Goal: Task Accomplishment & Management: Use online tool/utility

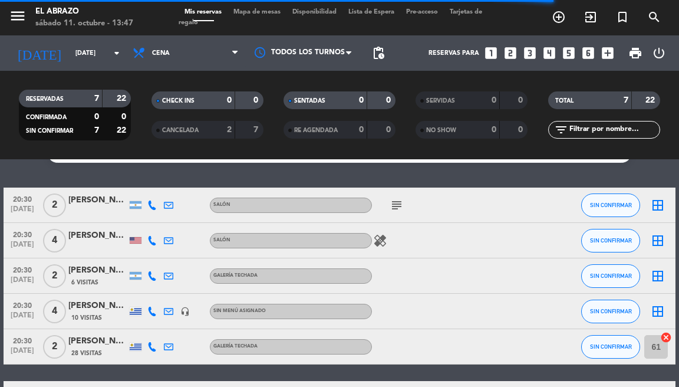
scroll to position [26, 0]
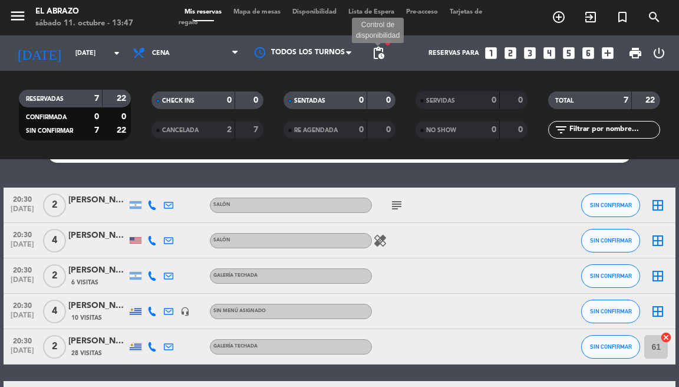
click at [378, 55] on span "pending_actions" at bounding box center [378, 53] width 14 height 14
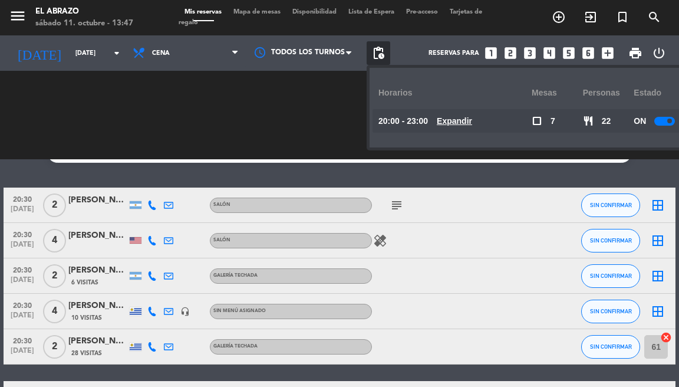
click at [460, 118] on u "Expandir" at bounding box center [454, 120] width 35 height 9
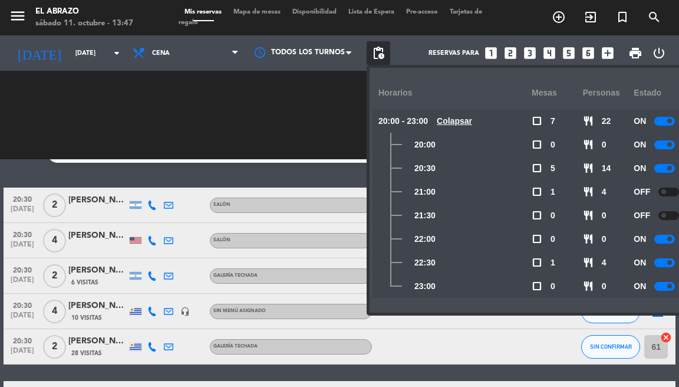
click at [672, 193] on div at bounding box center [668, 191] width 21 height 9
click at [233, 174] on div "No hay notas para este servicio. Haz clic para agregar una 20:30 [DATE] 2 [PERS…" at bounding box center [339, 272] width 679 height 227
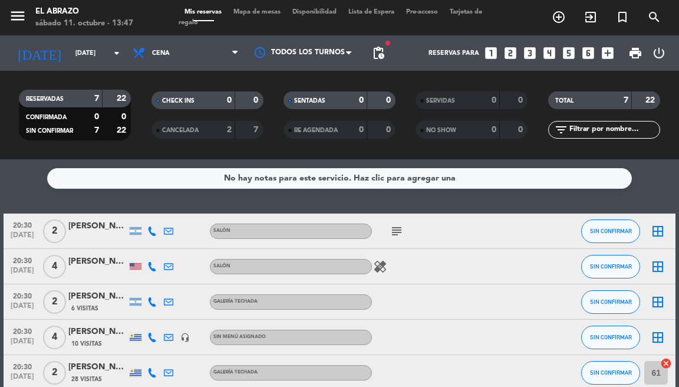
scroll to position [0, 0]
click at [401, 232] on icon "subject" at bounding box center [397, 231] width 14 height 14
click at [658, 227] on icon "border_all" at bounding box center [658, 231] width 14 height 14
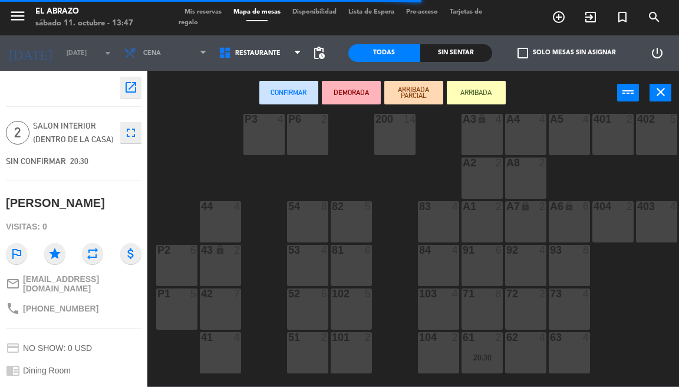
scroll to position [159, 0]
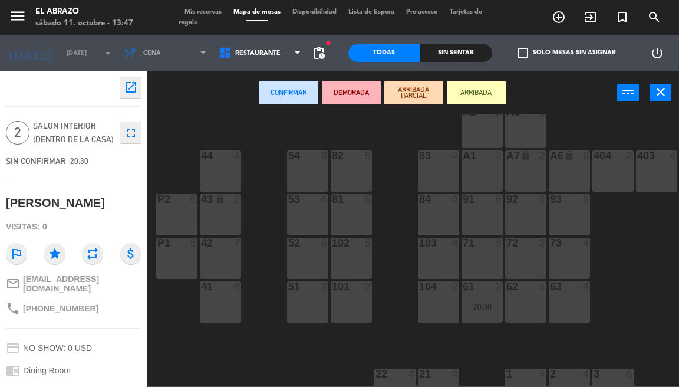
click at [447, 304] on div "104 2" at bounding box center [438, 301] width 41 height 41
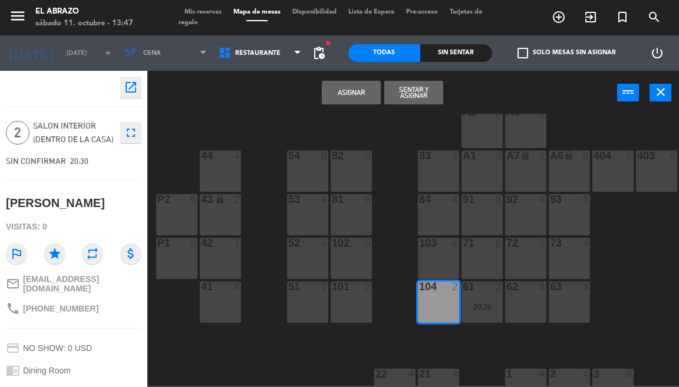
click at [447, 304] on div "104 2" at bounding box center [438, 301] width 41 height 41
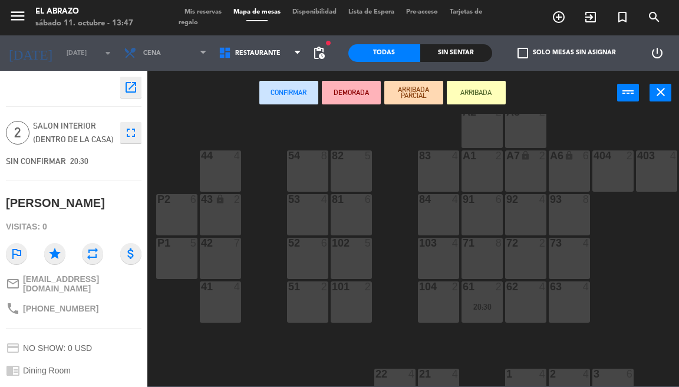
click at [447, 304] on div "104 2" at bounding box center [438, 301] width 41 height 41
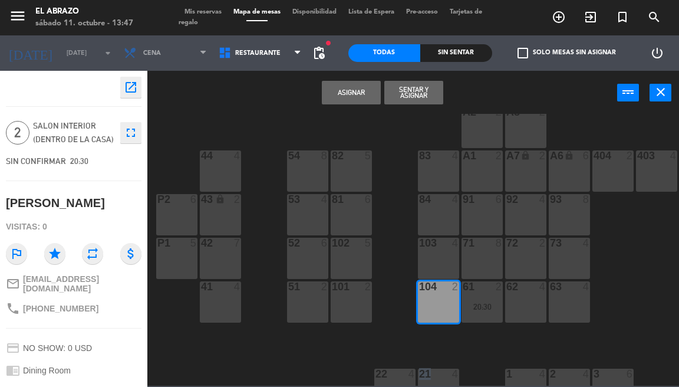
click at [356, 91] on button "Asignar" at bounding box center [351, 93] width 59 height 24
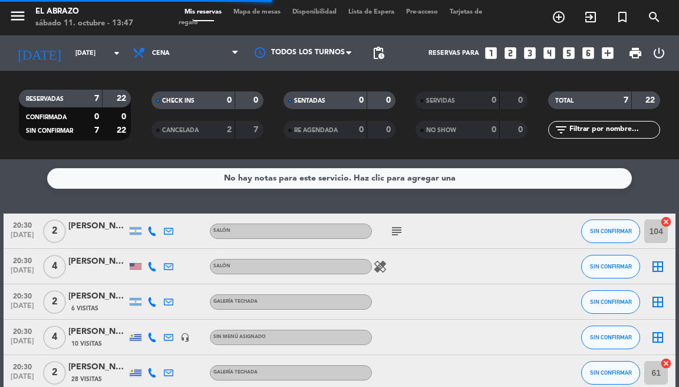
scroll to position [54, 0]
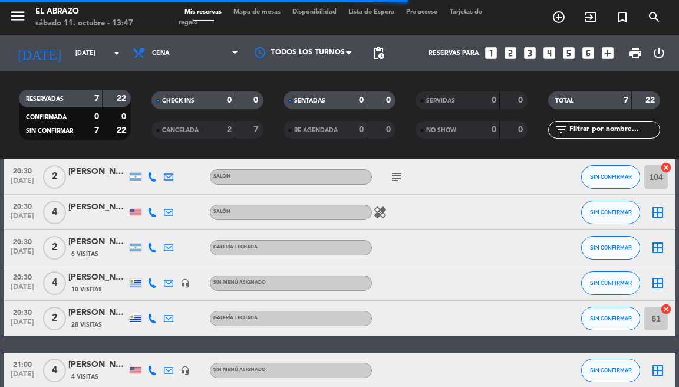
click at [378, 211] on icon "healing" at bounding box center [380, 212] width 14 height 14
click at [384, 210] on icon "healing" at bounding box center [380, 212] width 14 height 14
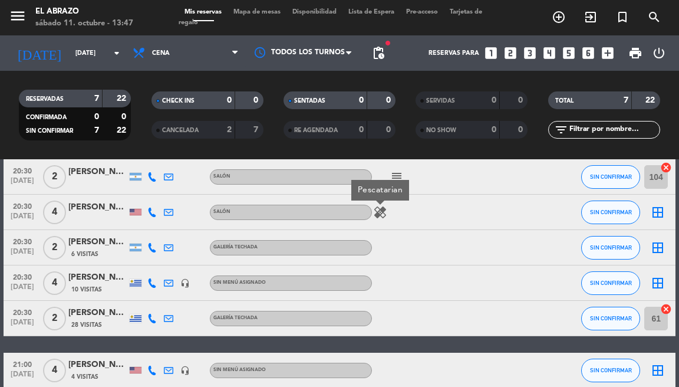
click at [657, 212] on icon "border_all" at bounding box center [658, 212] width 14 height 14
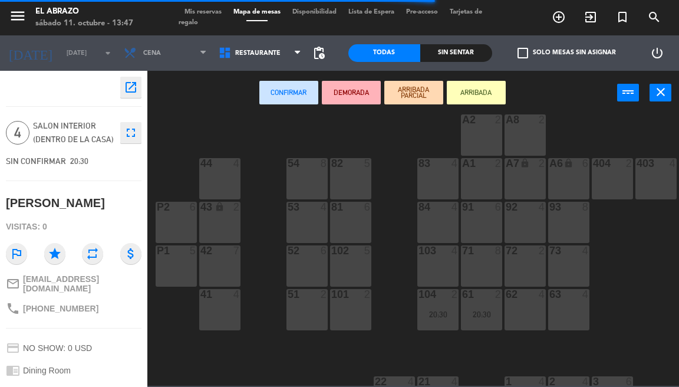
scroll to position [182, 1]
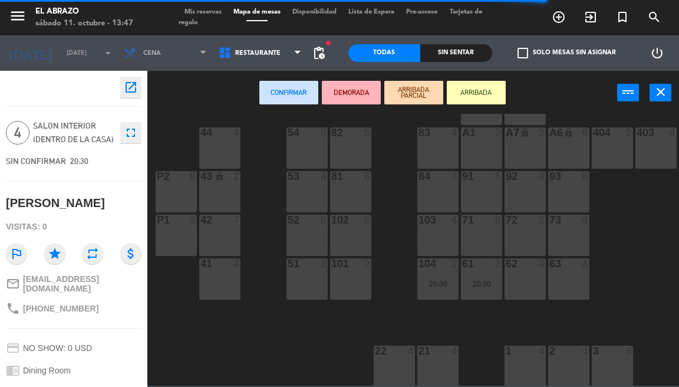
click at [522, 241] on div "72 2" at bounding box center [524, 235] width 41 height 41
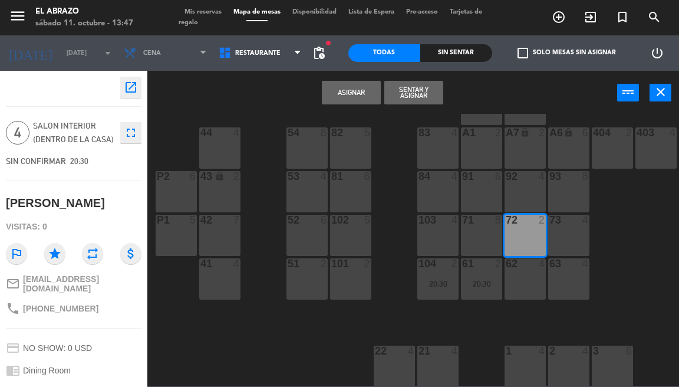
click at [527, 236] on div "72 2" at bounding box center [524, 235] width 41 height 41
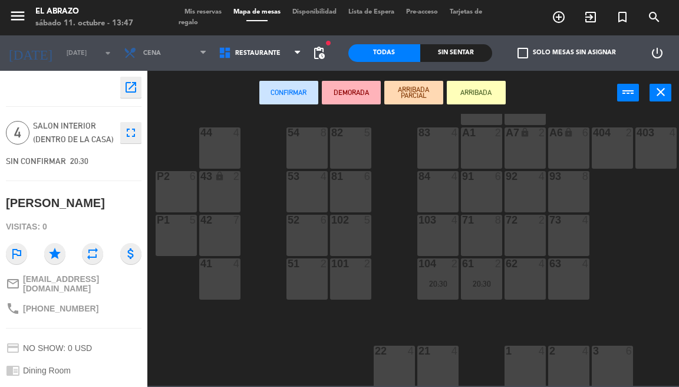
click at [530, 273] on div "62 4" at bounding box center [524, 278] width 41 height 41
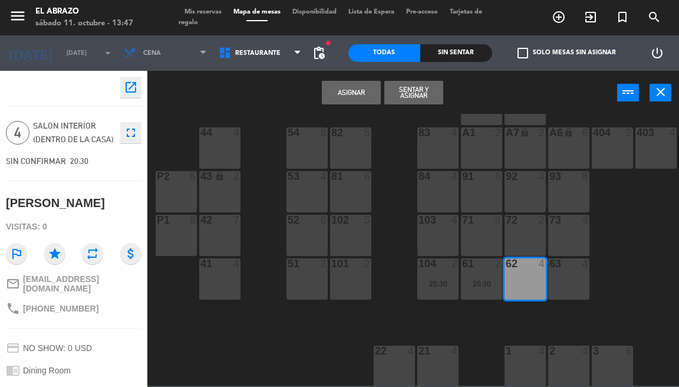
click at [369, 87] on button "Asignar" at bounding box center [351, 93] width 59 height 24
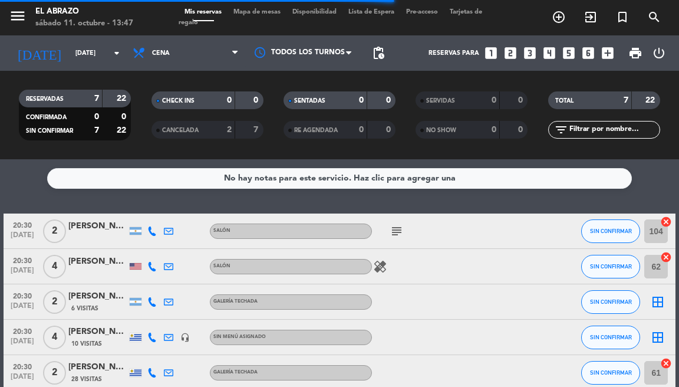
click at [654, 301] on icon "border_all" at bounding box center [658, 302] width 14 height 14
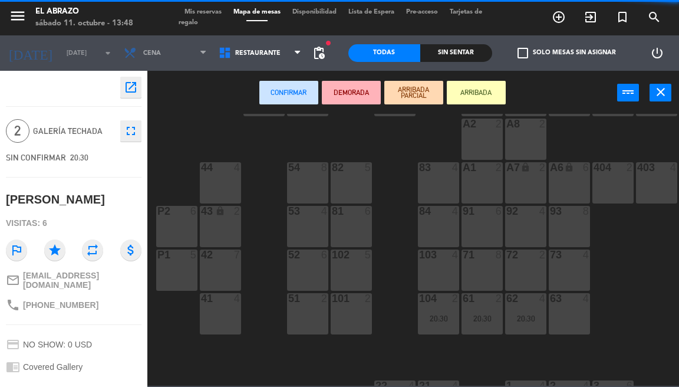
scroll to position [147, 0]
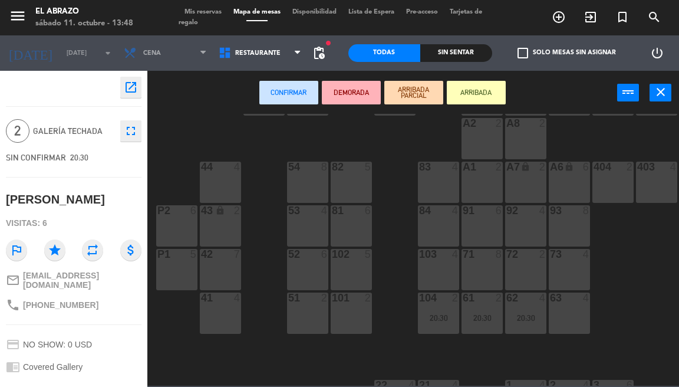
click at [447, 262] on div "103 4" at bounding box center [438, 269] width 41 height 41
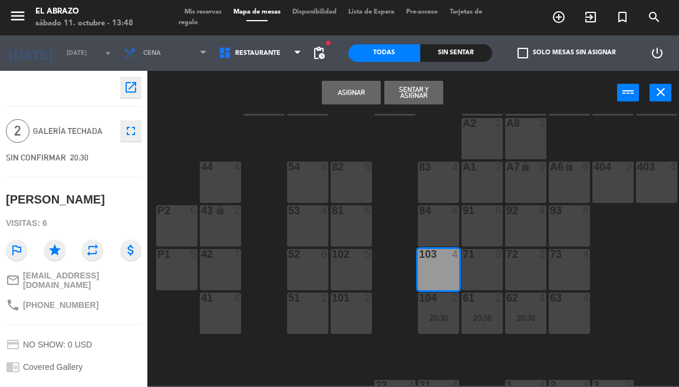
click at [357, 92] on button "Asignar" at bounding box center [351, 93] width 59 height 24
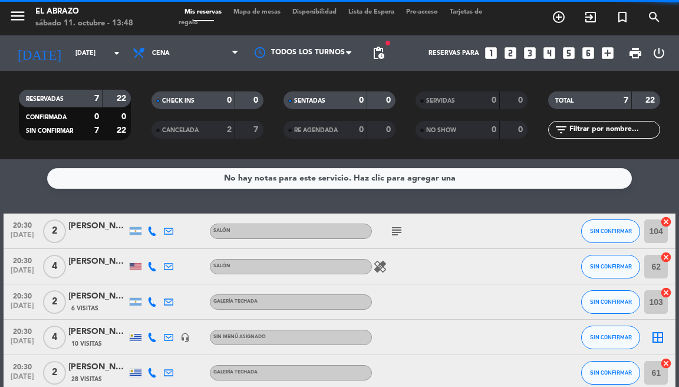
click at [655, 332] on icon "border_all" at bounding box center [658, 337] width 14 height 14
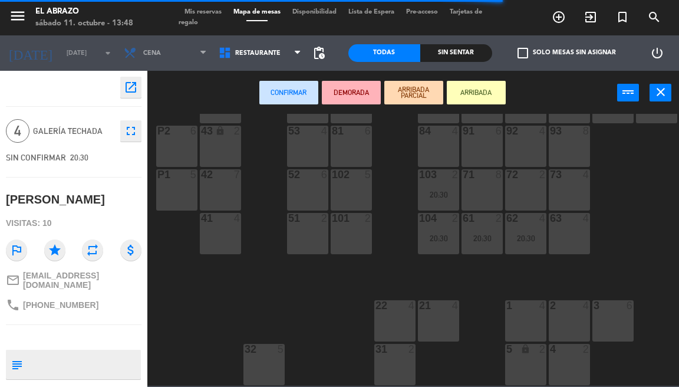
scroll to position [233, 0]
click at [529, 189] on div "72 2" at bounding box center [525, 189] width 41 height 41
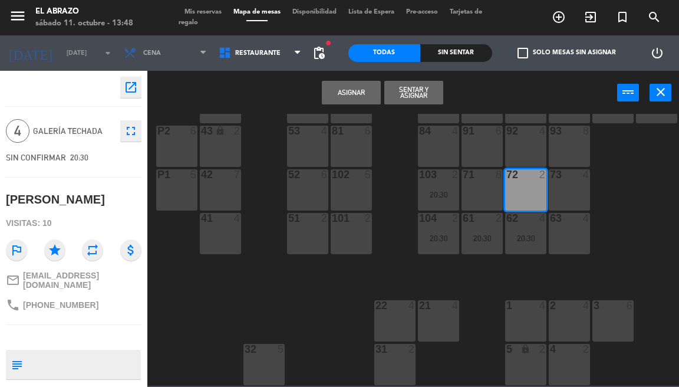
click at [529, 189] on div "72 2" at bounding box center [525, 189] width 41 height 41
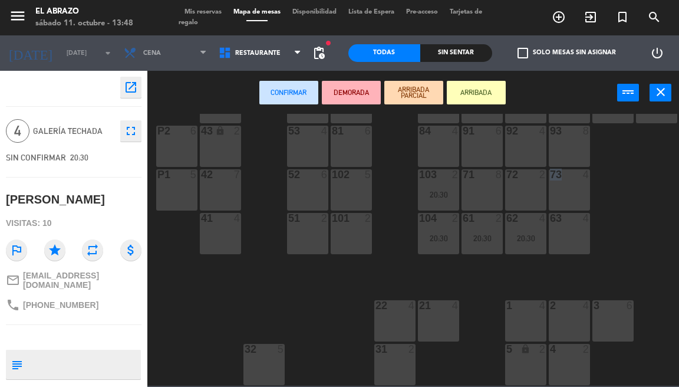
click at [529, 189] on div "72 2" at bounding box center [525, 189] width 41 height 41
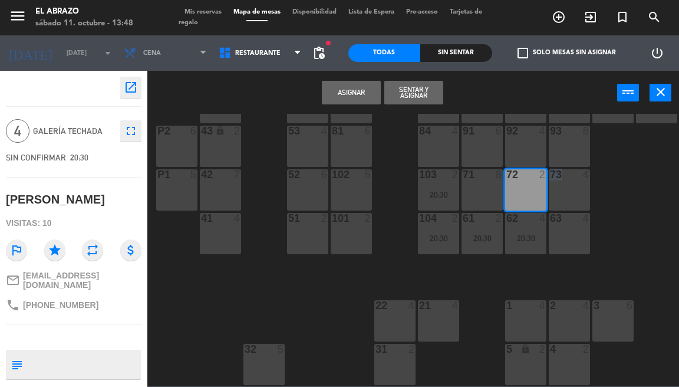
click at [345, 87] on button "Asignar" at bounding box center [351, 93] width 59 height 24
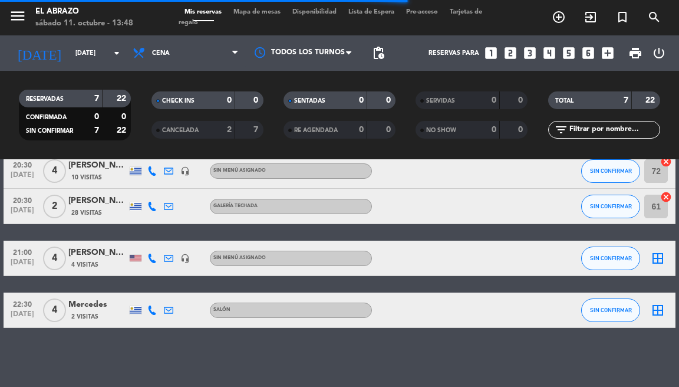
scroll to position [167, 0]
click at [657, 256] on icon "border_all" at bounding box center [658, 258] width 14 height 14
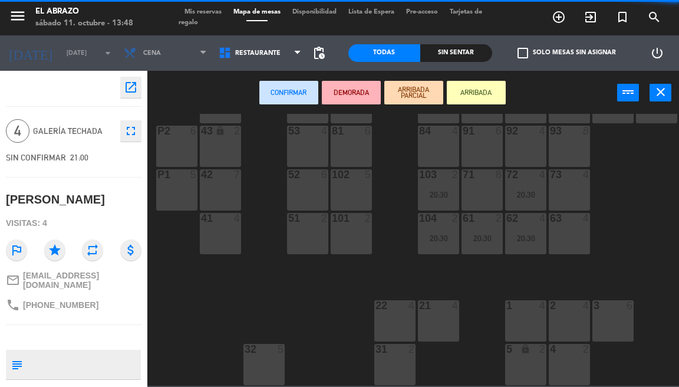
scroll to position [233, 0]
click at [368, 177] on div "102 5" at bounding box center [351, 189] width 41 height 41
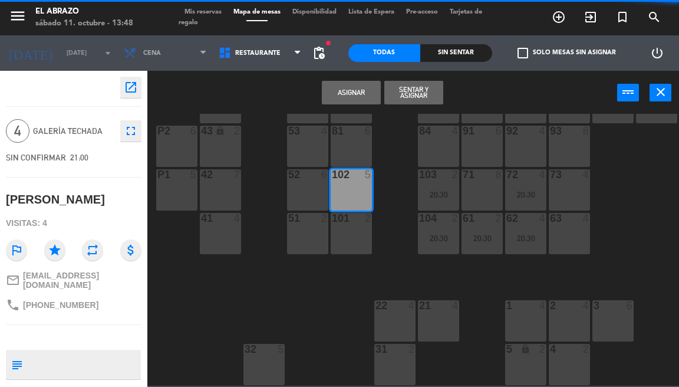
click at [361, 91] on button "Asignar" at bounding box center [351, 93] width 59 height 24
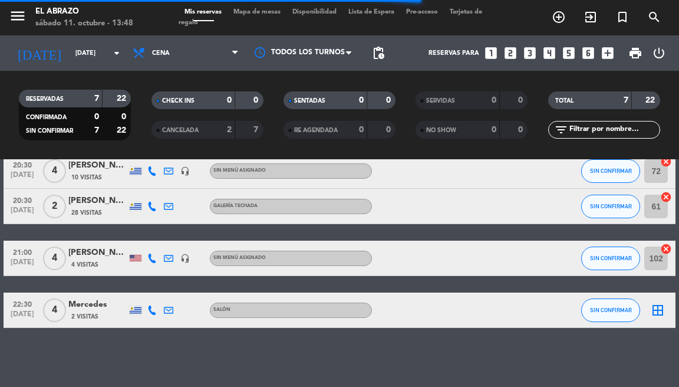
scroll to position [167, 0]
click at [655, 308] on icon "border_all" at bounding box center [658, 310] width 14 height 14
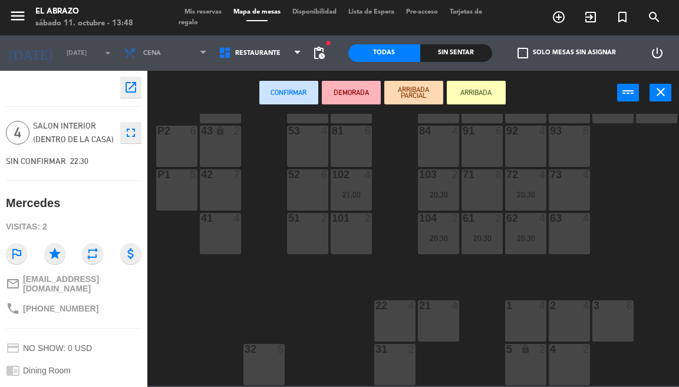
scroll to position [233, 0]
click at [533, 306] on div "1 4" at bounding box center [525, 320] width 41 height 41
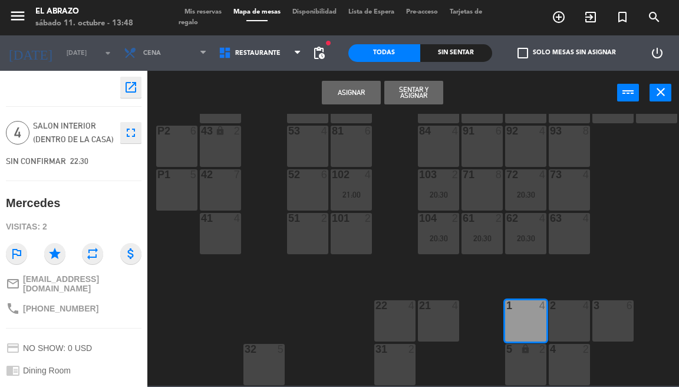
click at [338, 83] on button "Asignar" at bounding box center [351, 93] width 59 height 24
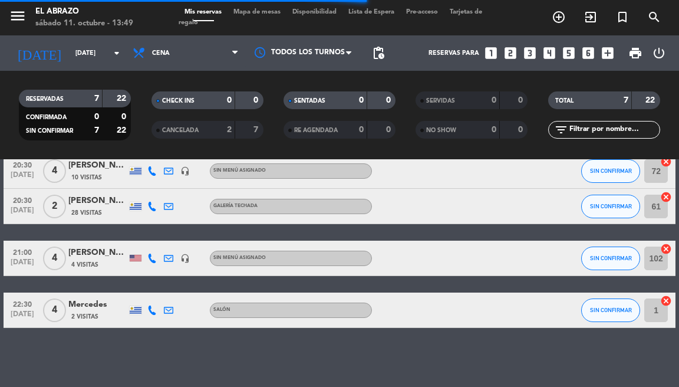
scroll to position [167, 0]
